Goal: Transaction & Acquisition: Purchase product/service

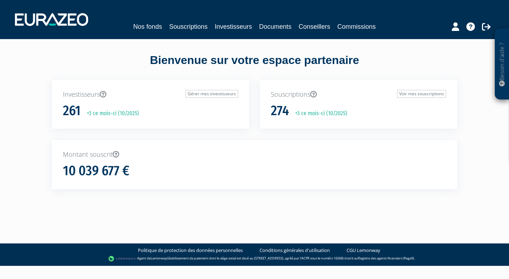
click at [141, 21] on div "Nos fonds Souscriptions Investisseurs Documents Conseillers Commissions" at bounding box center [255, 19] width 490 height 26
click at [143, 28] on link "Nos fonds" at bounding box center [147, 27] width 29 height 10
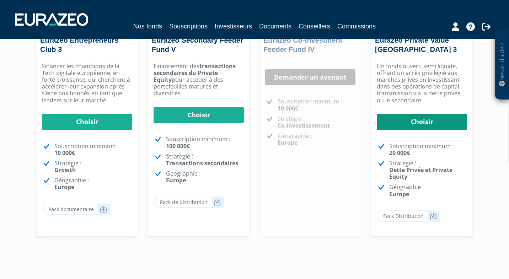
scroll to position [145, 0]
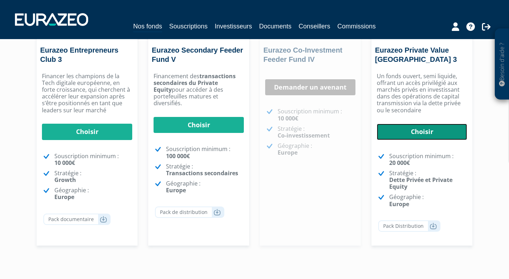
click at [413, 127] on link "Choisir" at bounding box center [421, 132] width 90 height 16
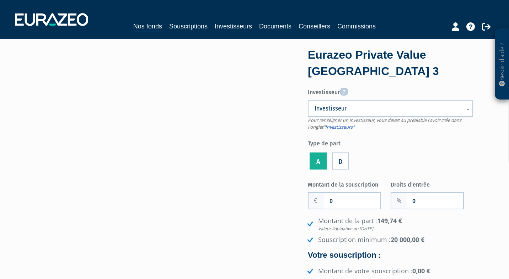
click at [310, 161] on li "A" at bounding box center [318, 159] width 21 height 23
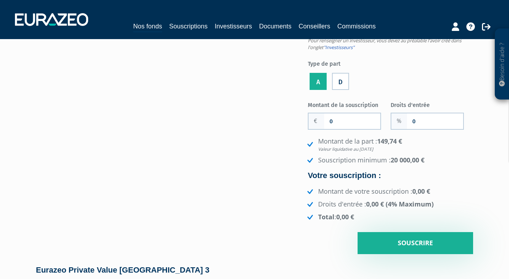
scroll to position [81, 0]
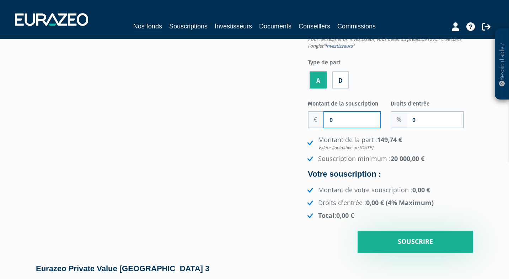
click at [347, 119] on input "0" at bounding box center [352, 120] width 56 height 16
type input "200 000"
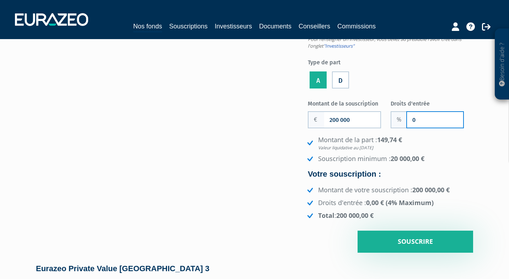
click at [420, 115] on input "0" at bounding box center [435, 120] width 56 height 16
type input "3"
click at [394, 188] on li "Montant de votre souscription : 200 000,00 €" at bounding box center [388, 189] width 167 height 9
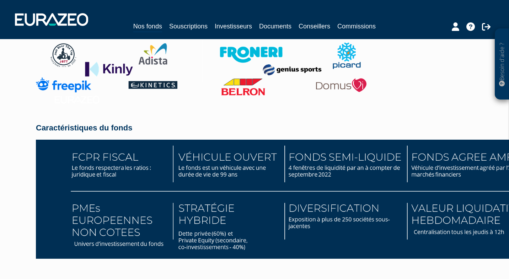
scroll to position [1089, 0]
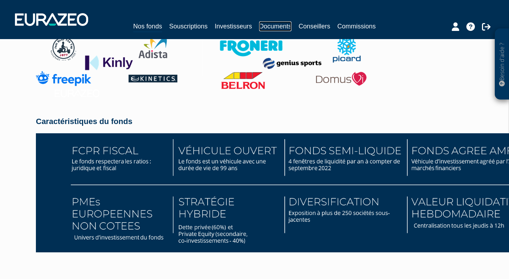
click at [283, 28] on link "Documents" at bounding box center [275, 26] width 32 height 10
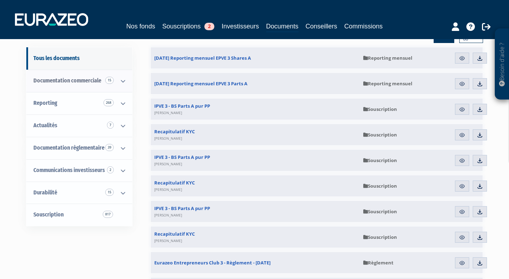
scroll to position [58, 0]
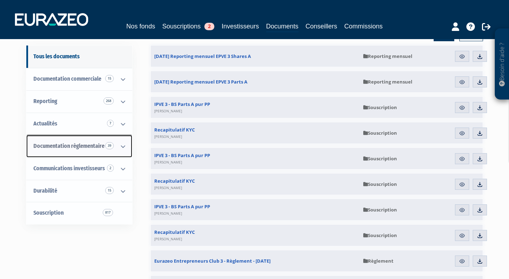
click at [121, 147] on icon at bounding box center [123, 146] width 18 height 22
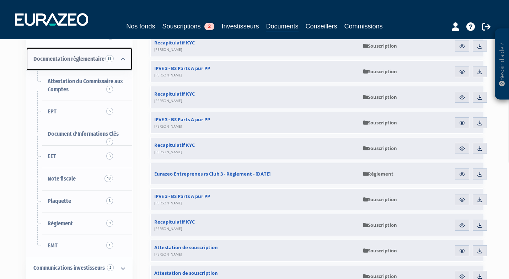
scroll to position [147, 0]
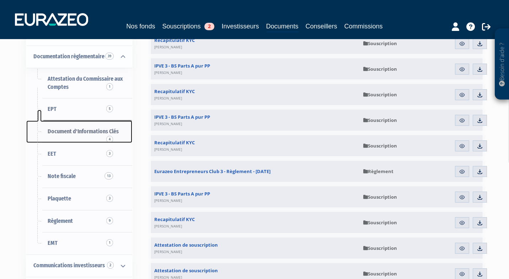
click at [77, 135] on span "Document d'Informations Clés 4" at bounding box center [83, 131] width 71 height 7
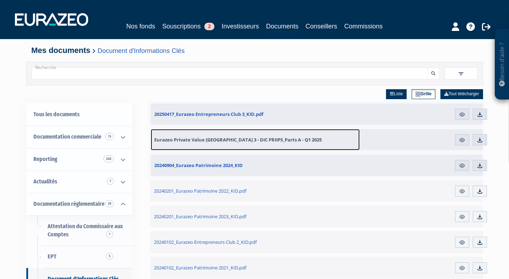
click at [311, 139] on link "Eurazeo Private Value [GEOGRAPHIC_DATA] 3 - DIC PRIIPS_Parts A - Q1 2025" at bounding box center [255, 139] width 209 height 21
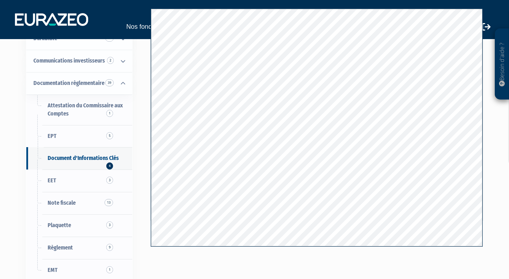
scroll to position [86, 0]
